Goal: Task Accomplishment & Management: Manage account settings

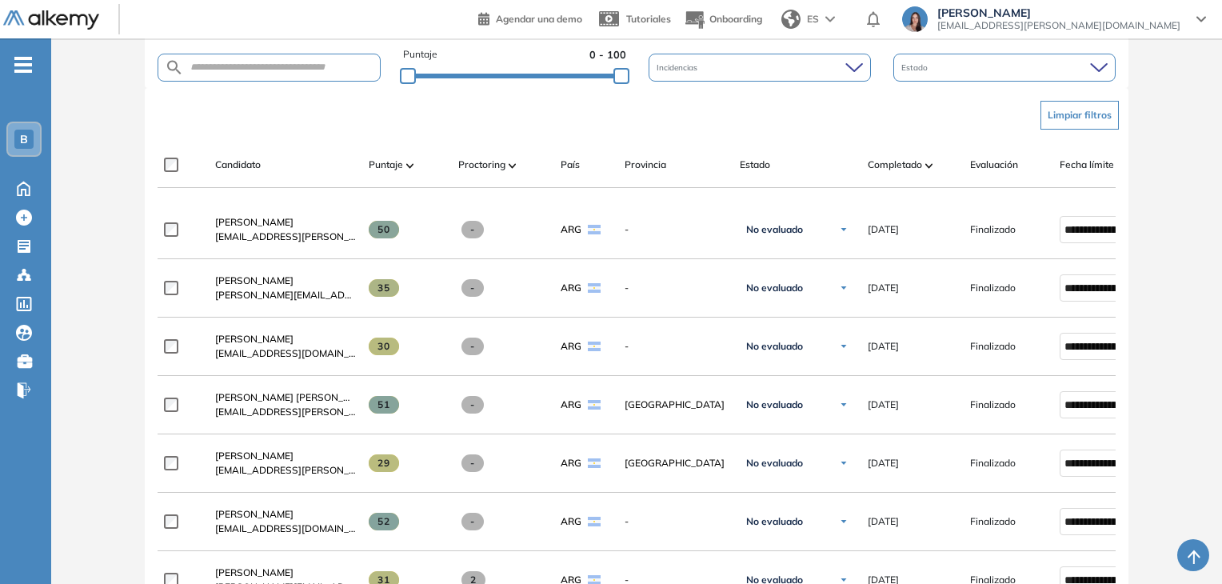
scroll to position [320, 0]
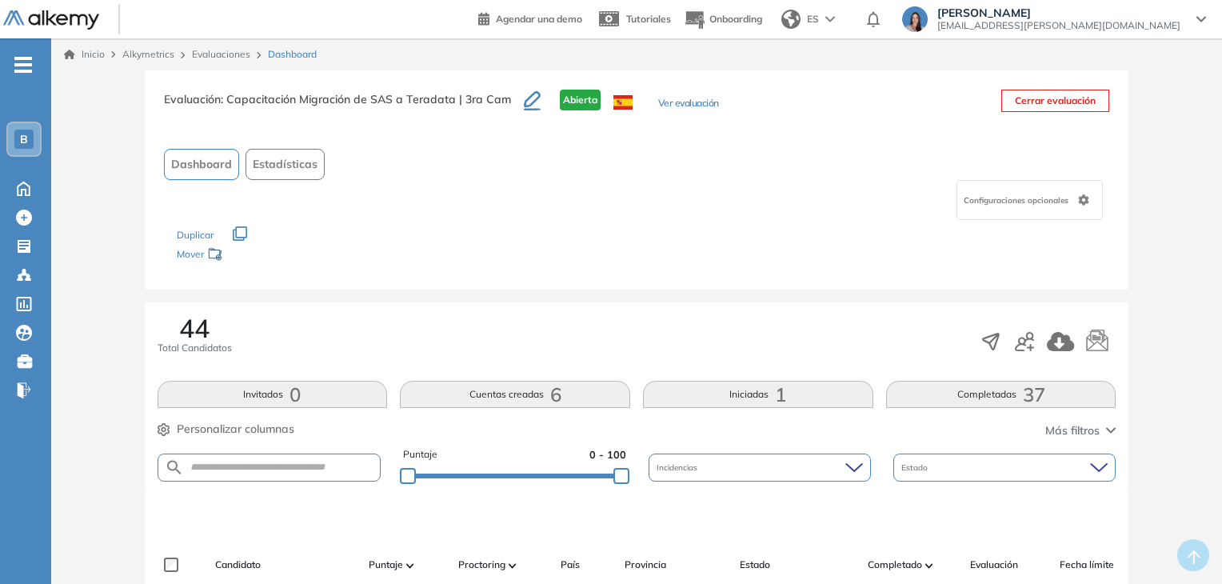
click at [1010, 388] on button "Completadas 37" at bounding box center [1001, 394] width 230 height 27
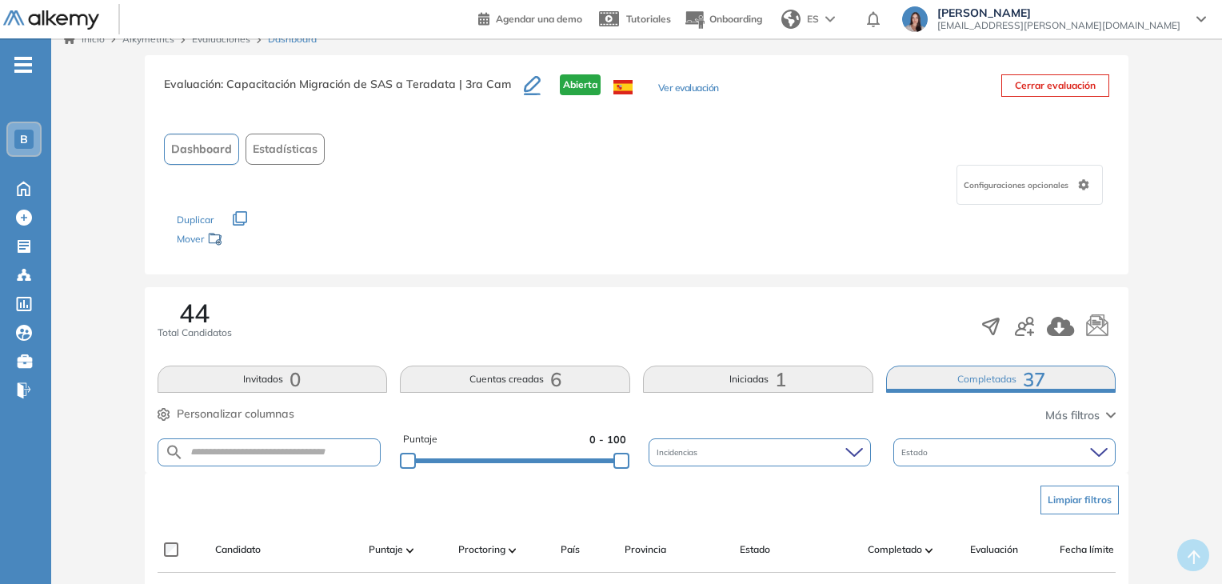
scroll to position [255, 0]
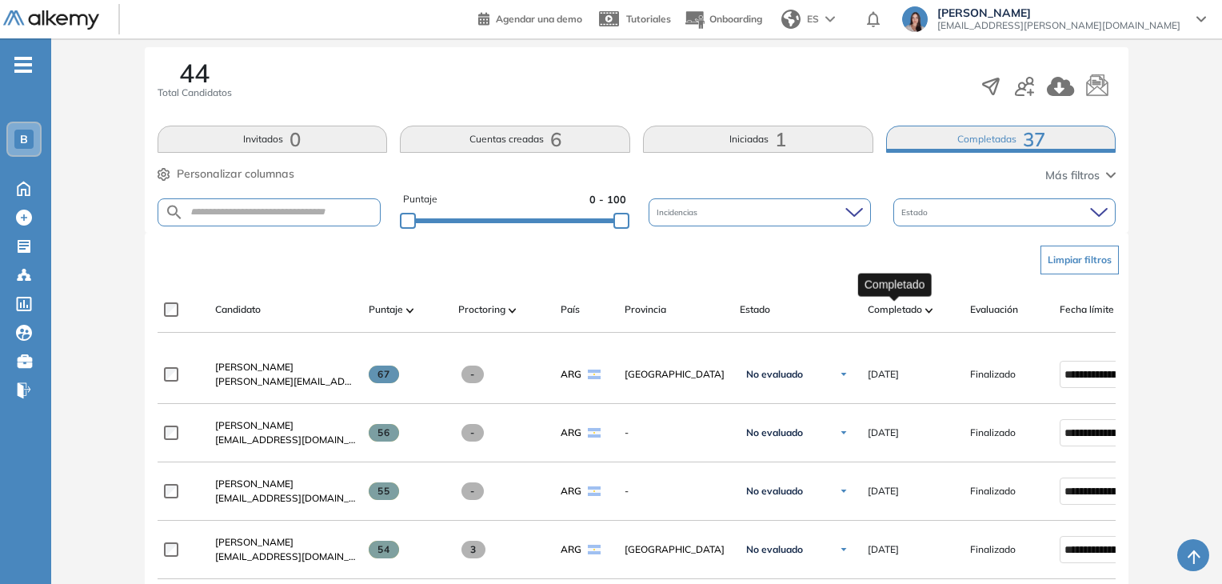
click at [880, 310] on span "Completado" at bounding box center [895, 309] width 54 height 14
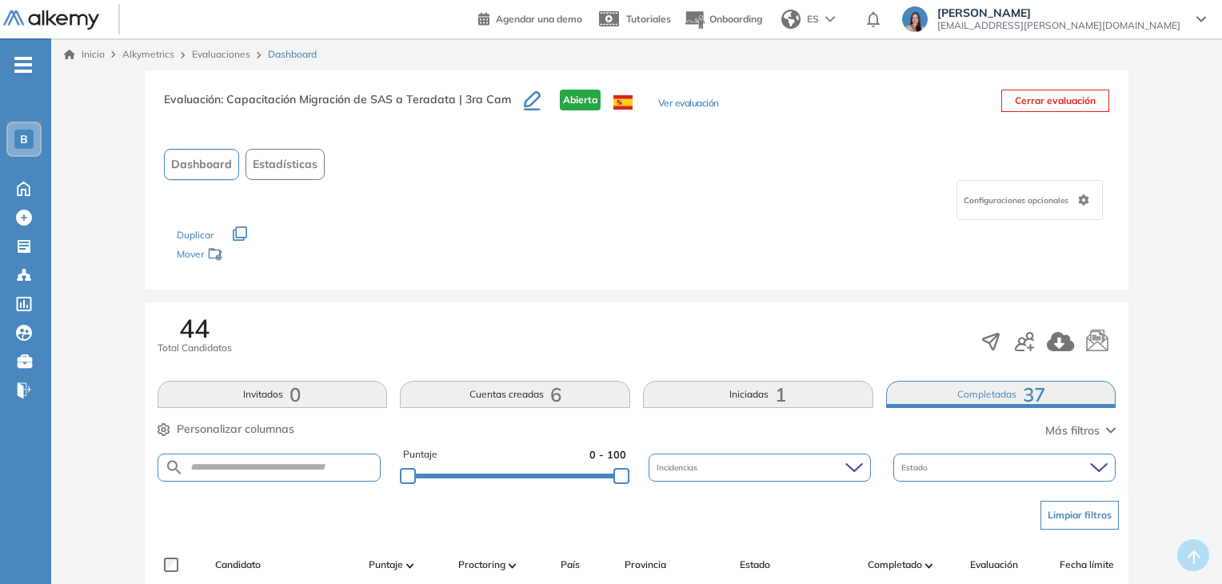
click at [233, 58] on link "Evaluaciones" at bounding box center [221, 54] width 58 height 12
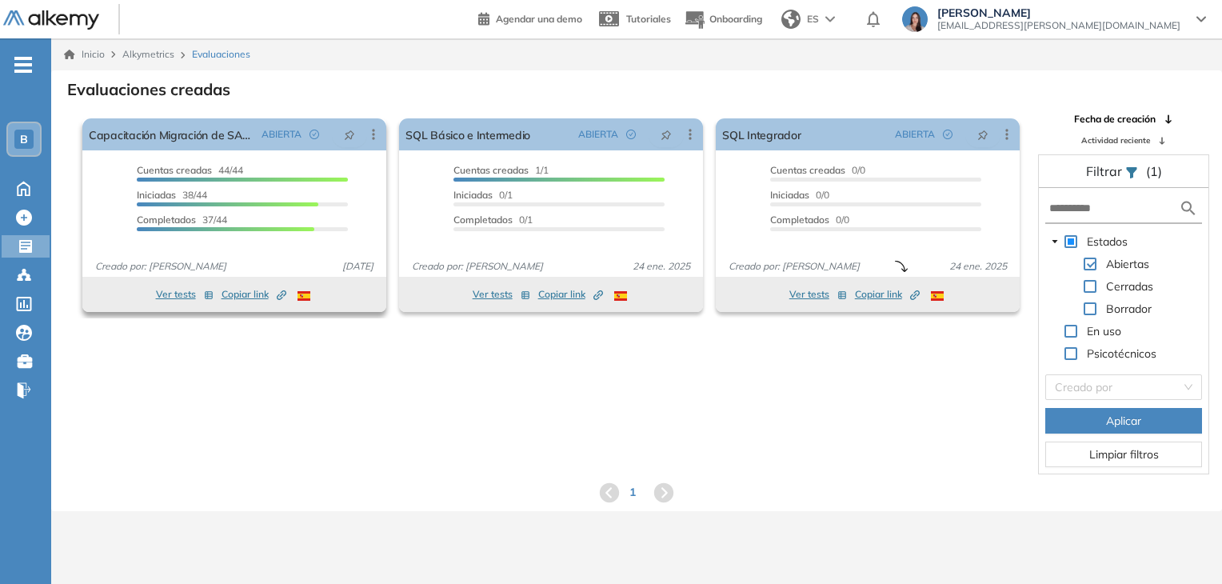
click at [240, 298] on span "Copiar link Created by potrace 1.16, written by [PERSON_NAME] [DATE]-[DATE]" at bounding box center [254, 294] width 65 height 14
